Goal: Information Seeking & Learning: Learn about a topic

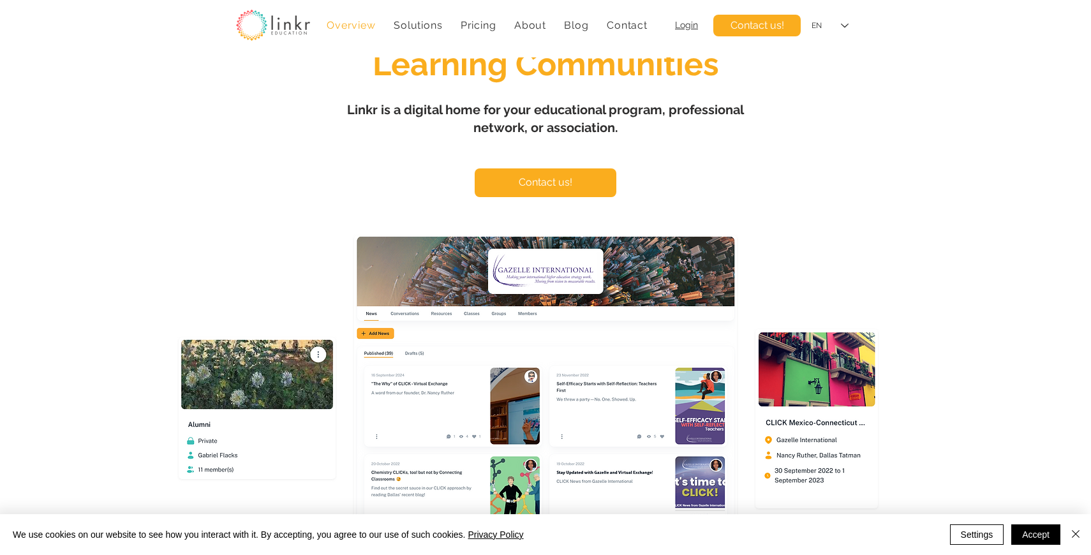
scroll to position [66, 0]
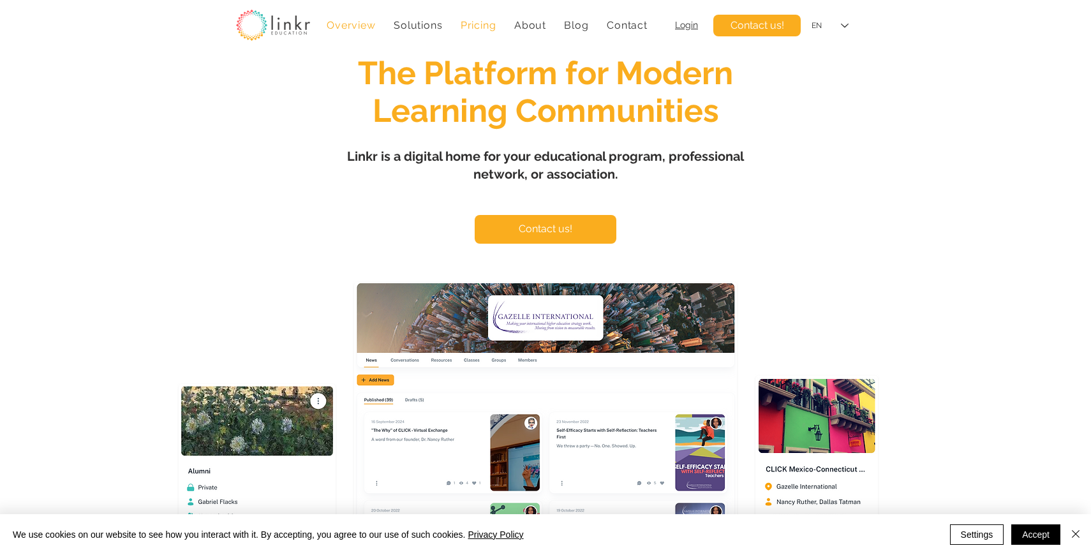
click at [471, 24] on span "Pricing" at bounding box center [479, 25] width 36 height 12
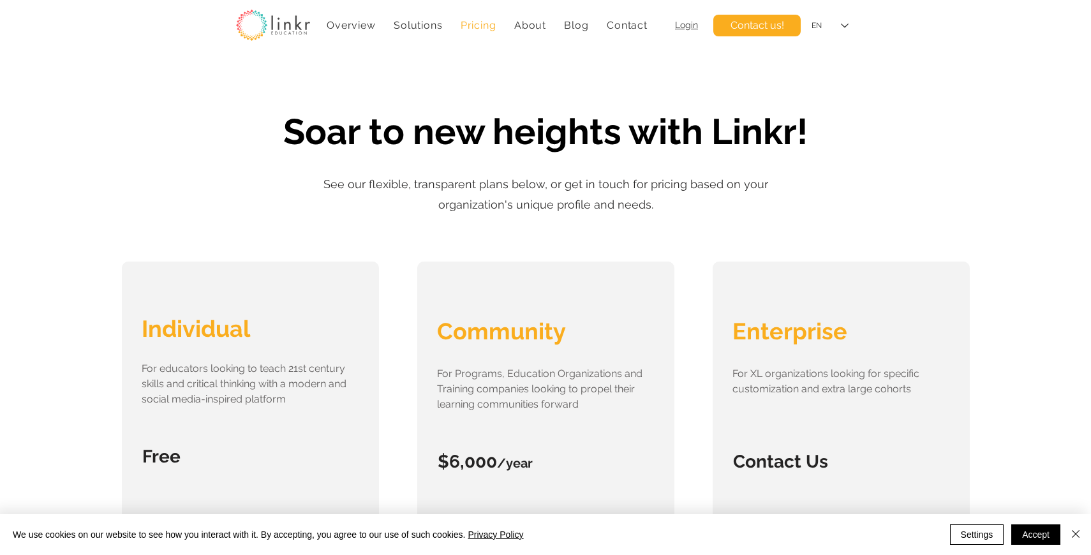
click at [267, 17] on img at bounding box center [273, 25] width 74 height 31
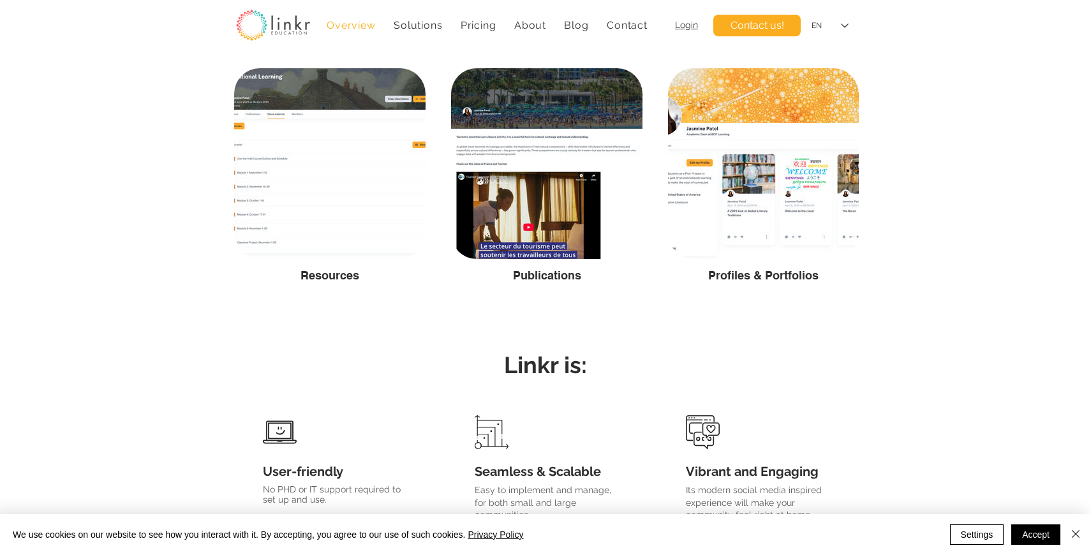
scroll to position [2521, 0]
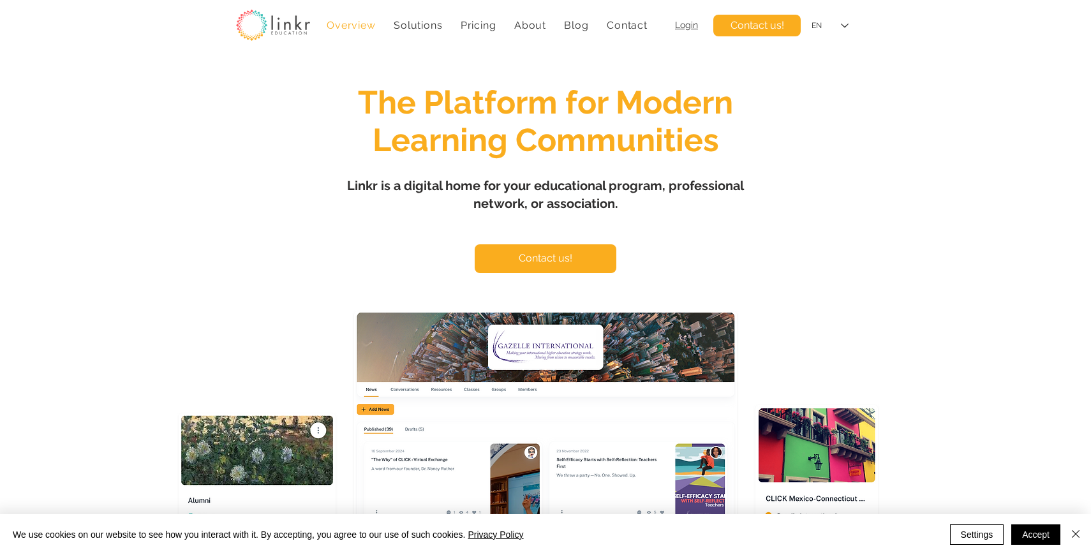
scroll to position [38, 0]
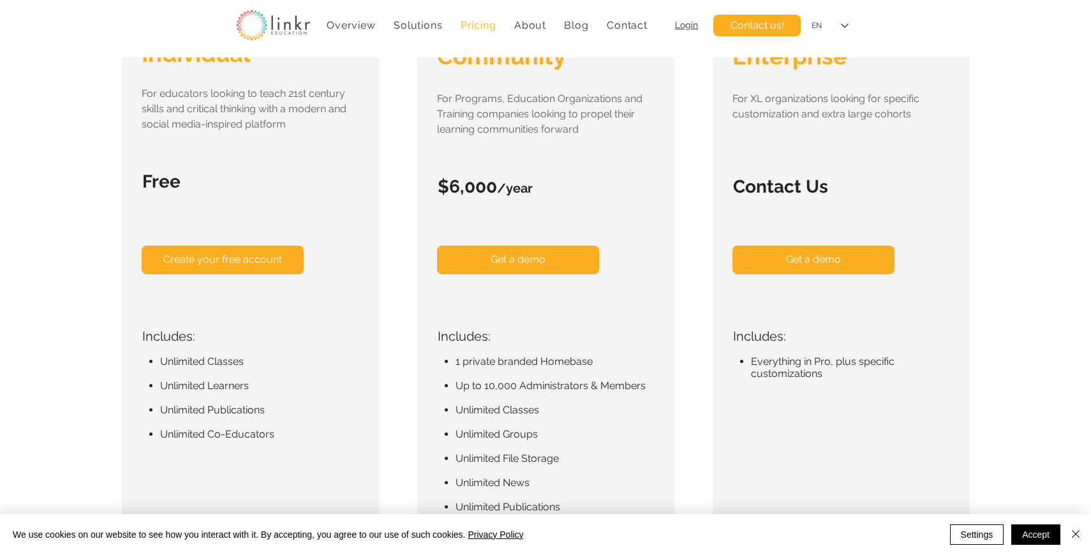
scroll to position [280, 0]
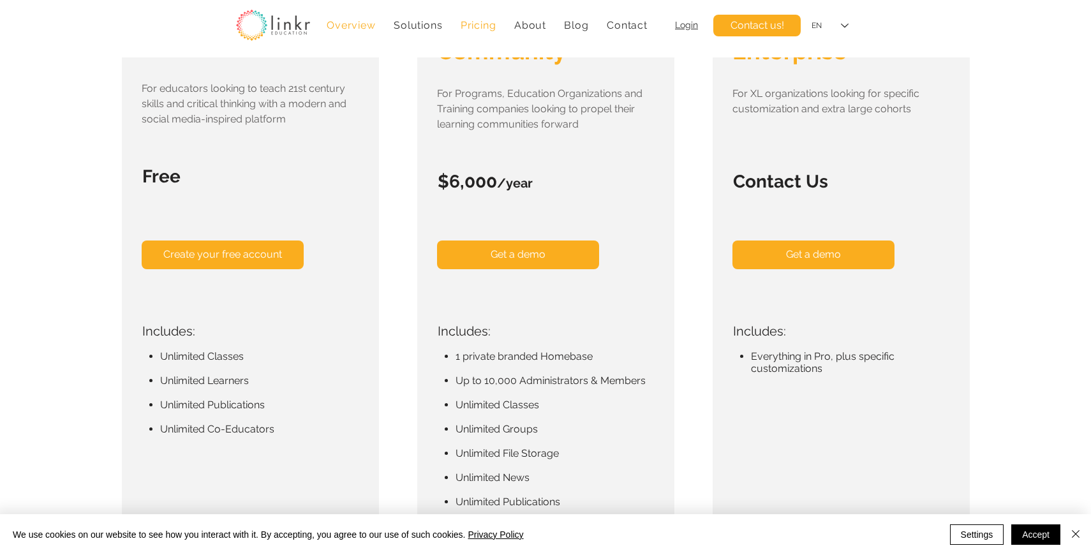
click at [355, 17] on link "Overview" at bounding box center [351, 25] width 62 height 25
